Goal: Browse casually: Explore the website without a specific task or goal

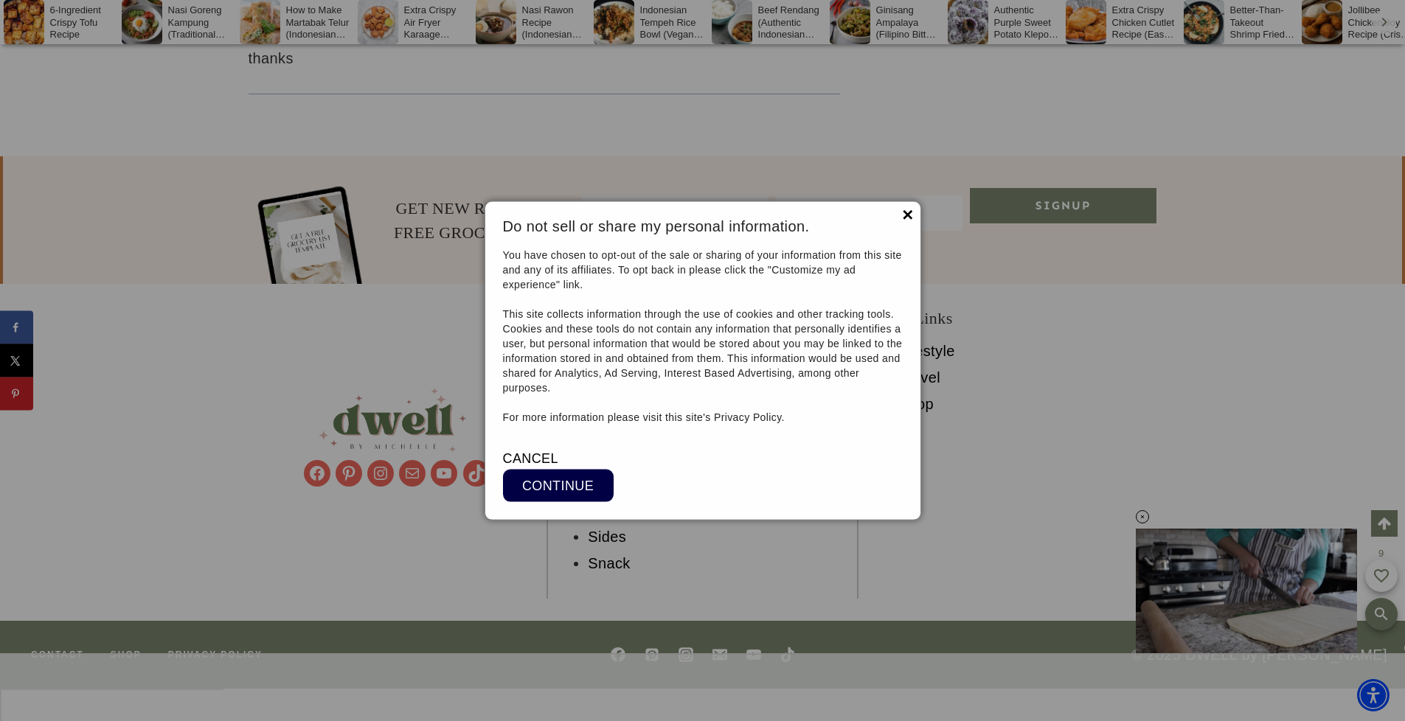
scroll to position [13882, 0]
